Goal: Information Seeking & Learning: Learn about a topic

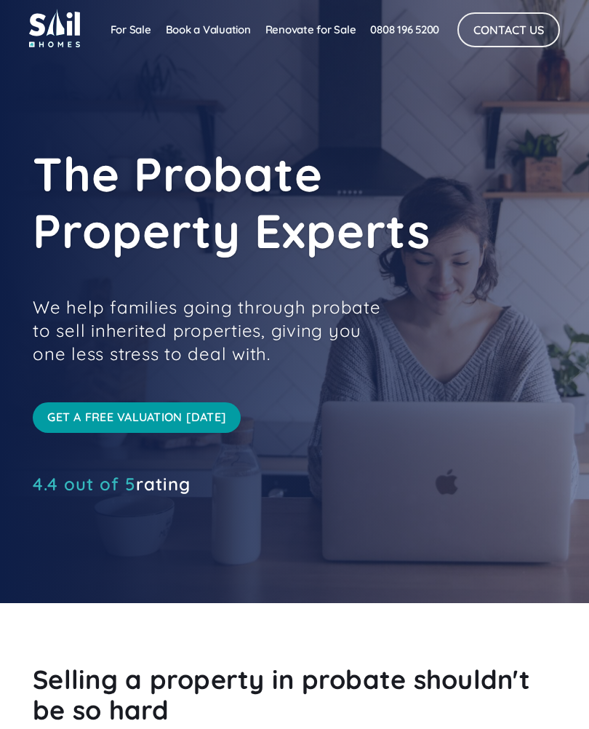
click at [122, 38] on link "For Sale" at bounding box center [130, 29] width 55 height 29
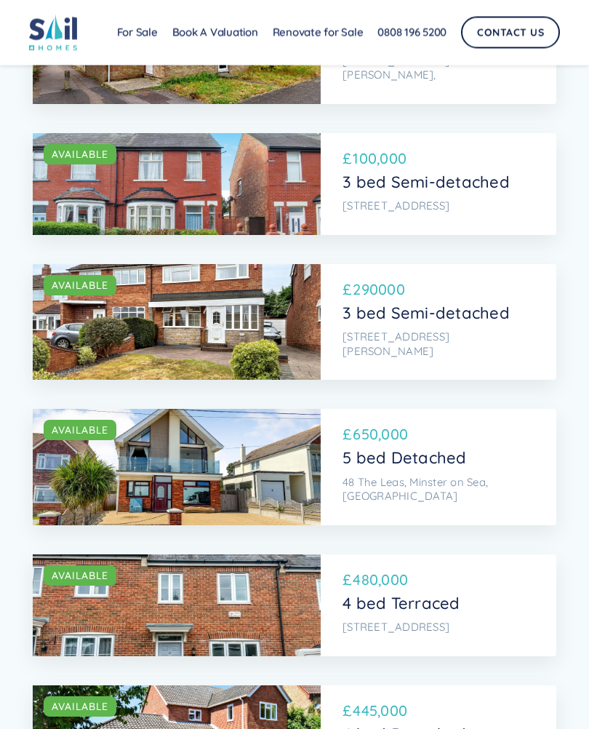
scroll to position [1732, 0]
click at [479, 554] on div "SOLD AVAILABLE £ 480,000 4 bed Terraced 27 Capability Way, Greenham, Thatcham" at bounding box center [439, 605] width 236 height 102
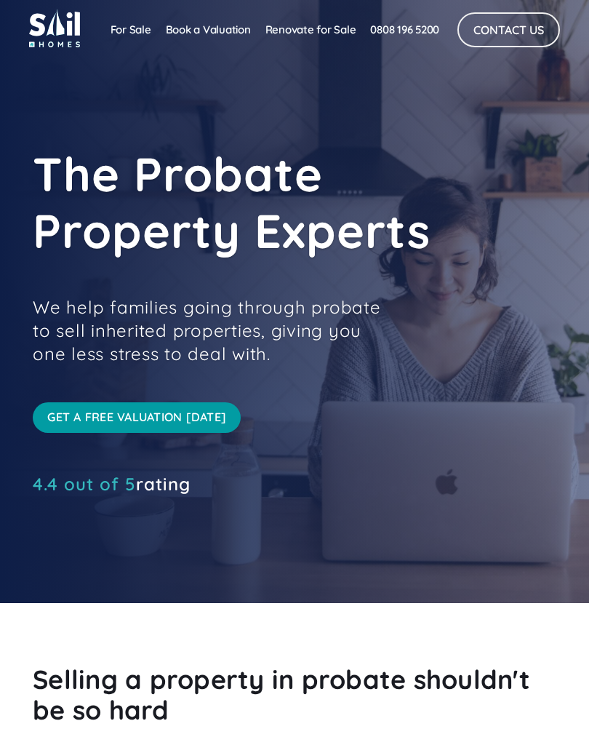
click at [127, 20] on link "For Sale" at bounding box center [130, 29] width 55 height 29
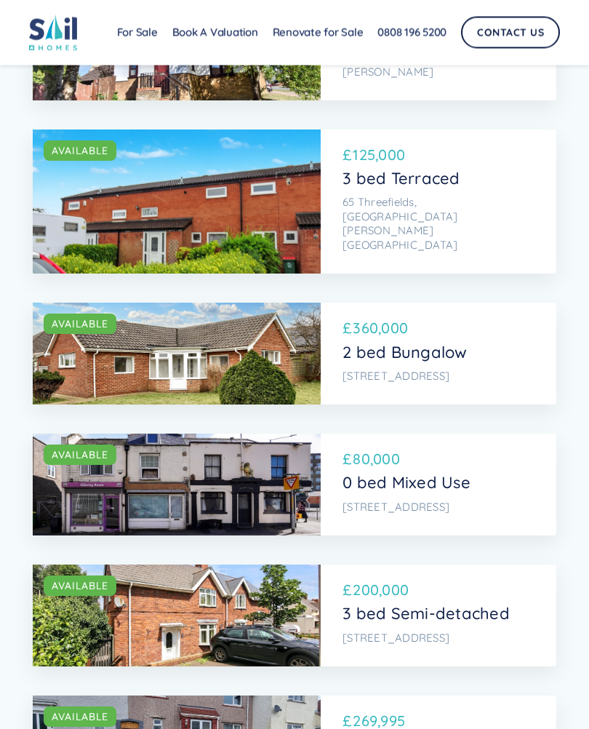
scroll to position [900, 0]
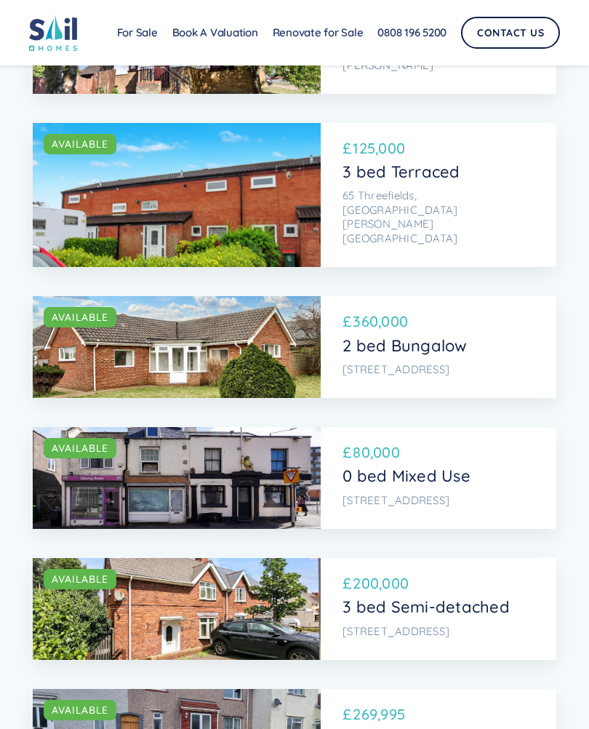
click at [391, 336] on p "2 bed Bungalow" at bounding box center [437, 345] width 188 height 19
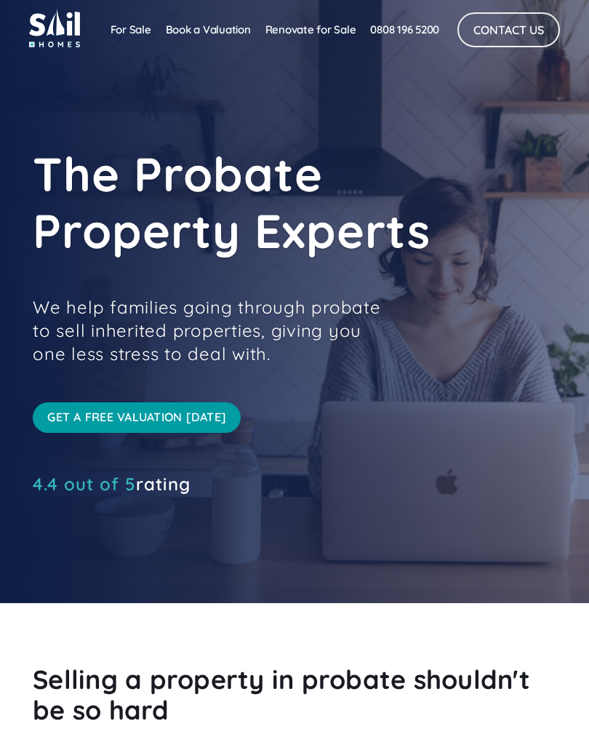
click at [123, 24] on link "For Sale" at bounding box center [130, 29] width 55 height 29
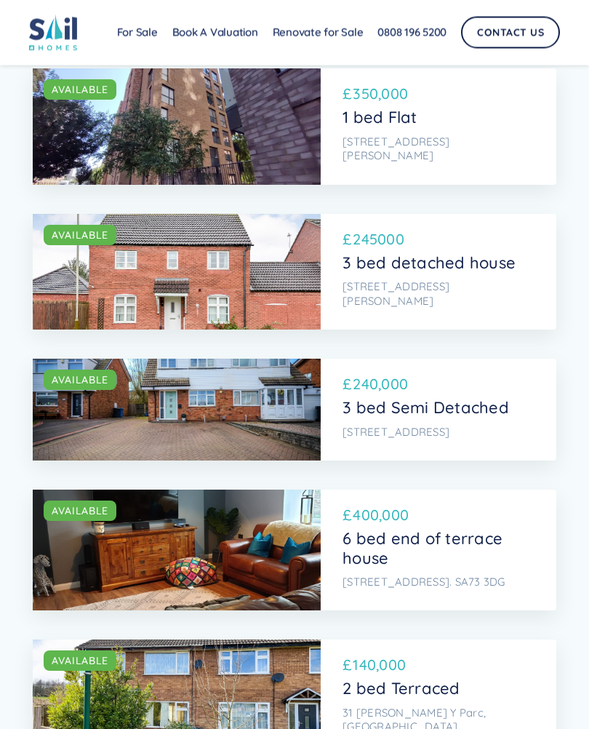
scroll to position [4319, 0]
click at [377, 529] on p "6 bed end of terrace house" at bounding box center [437, 548] width 188 height 39
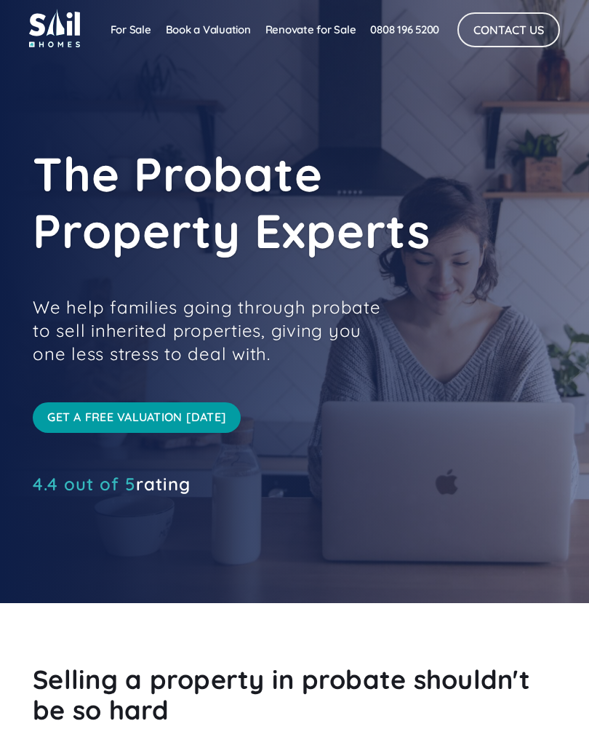
click at [121, 19] on link "For Sale" at bounding box center [130, 29] width 55 height 29
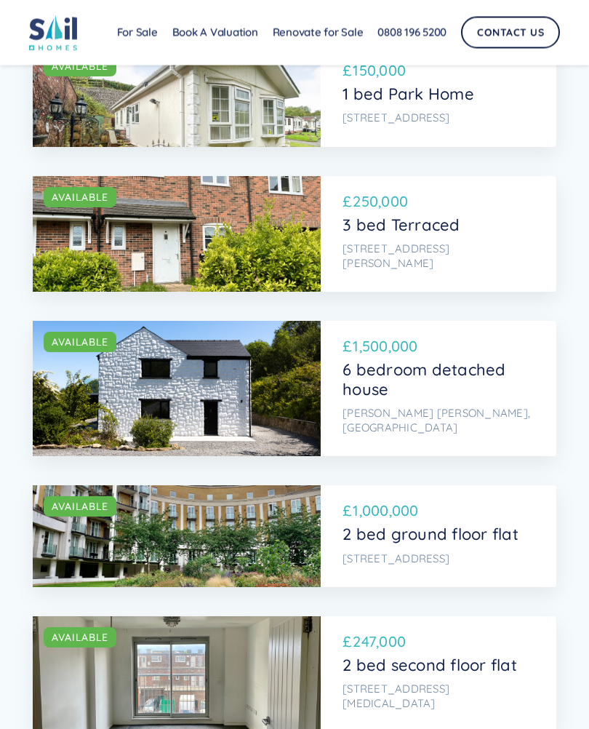
scroll to position [6702, 0]
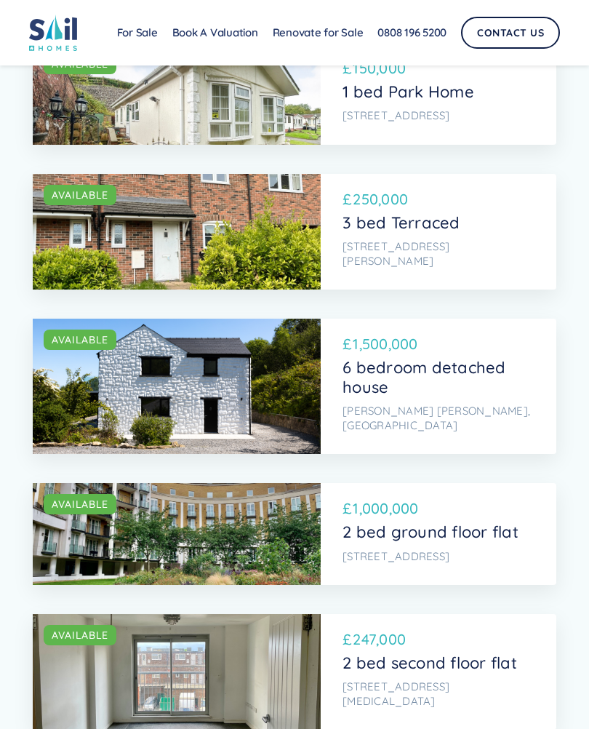
click at [430, 358] on p "6 bedroom detached house" at bounding box center [437, 377] width 188 height 39
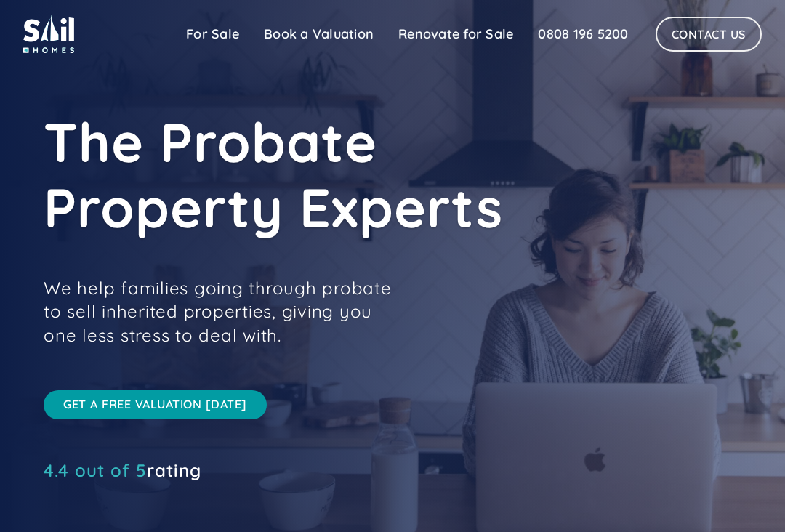
click at [199, 36] on link "For Sale" at bounding box center [213, 34] width 78 height 29
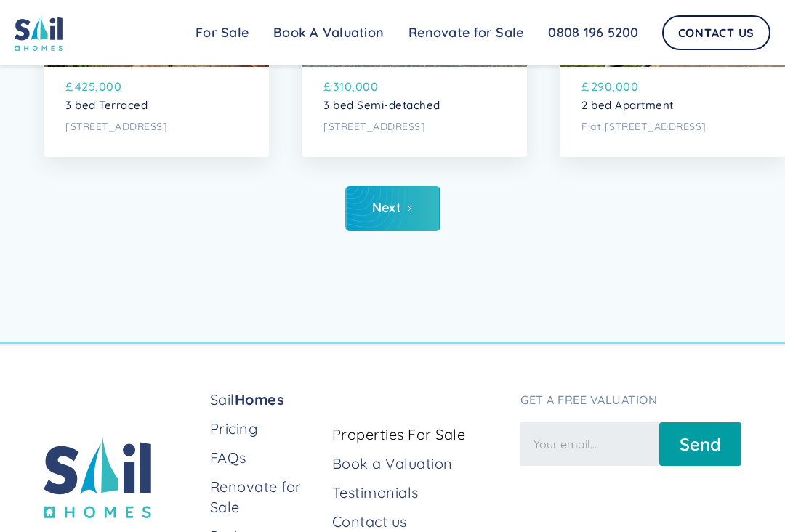
scroll to position [5729, 0]
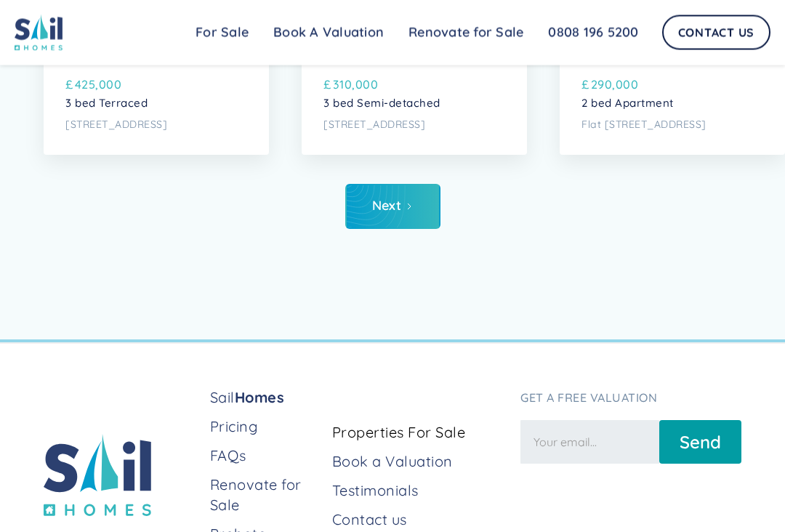
click at [406, 218] on link "Next" at bounding box center [392, 207] width 95 height 45
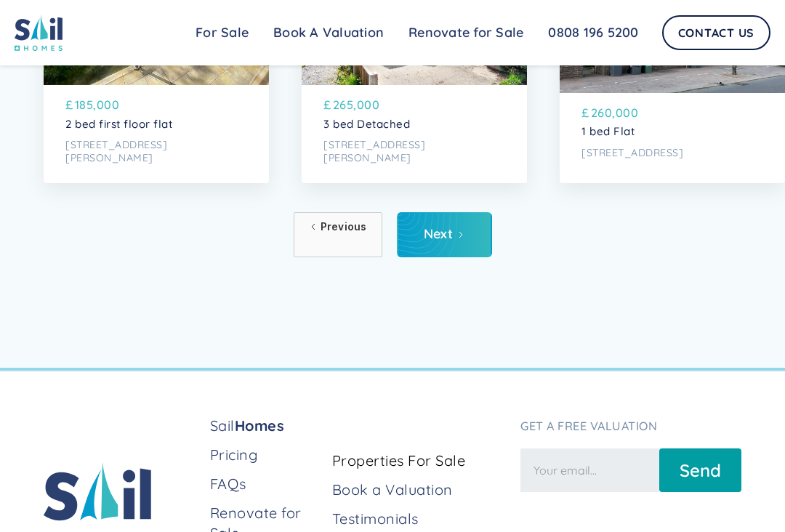
scroll to position [5702, 0]
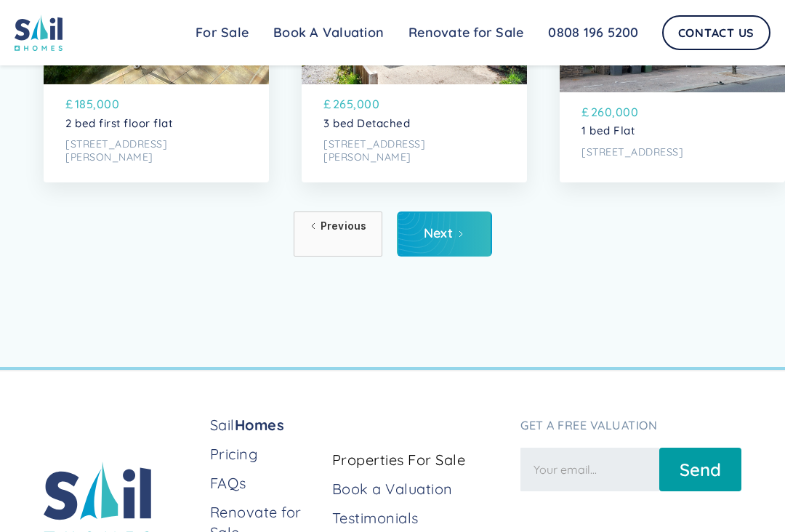
click at [457, 231] on icon "Next Page" at bounding box center [461, 234] width 9 height 9
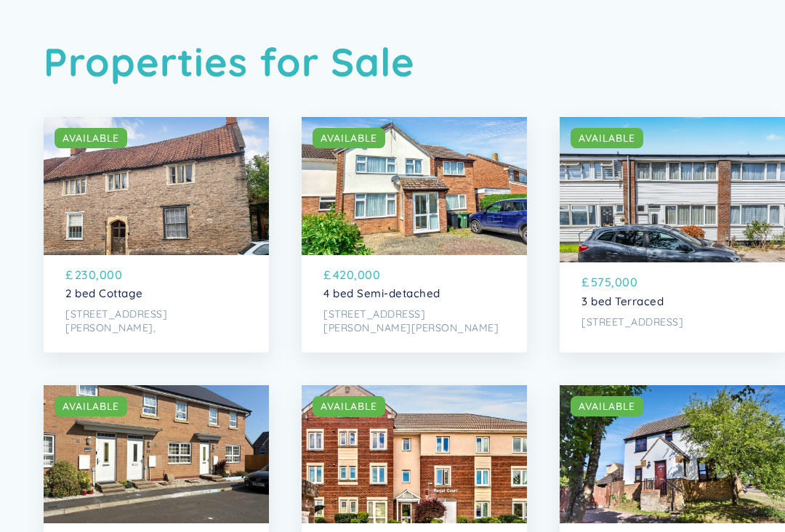
scroll to position [85, 0]
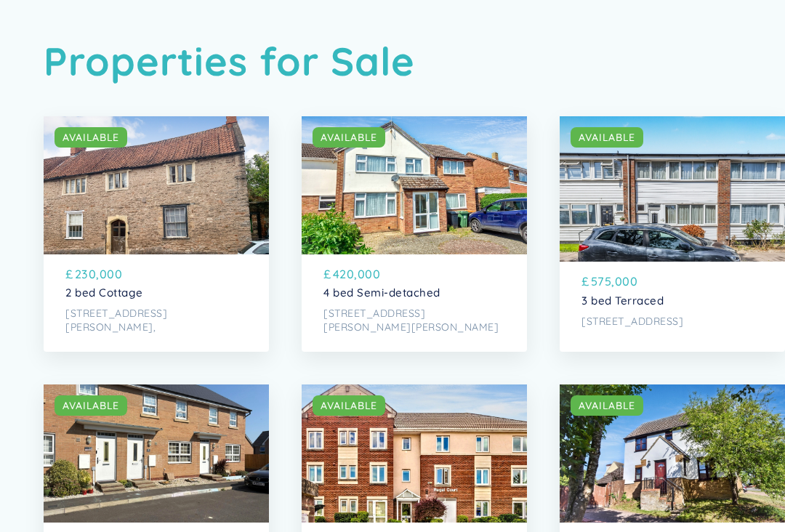
click at [203, 213] on div "SOLD AVAILABLE" at bounding box center [156, 186] width 225 height 138
